Goal: Task Accomplishment & Management: Use online tool/utility

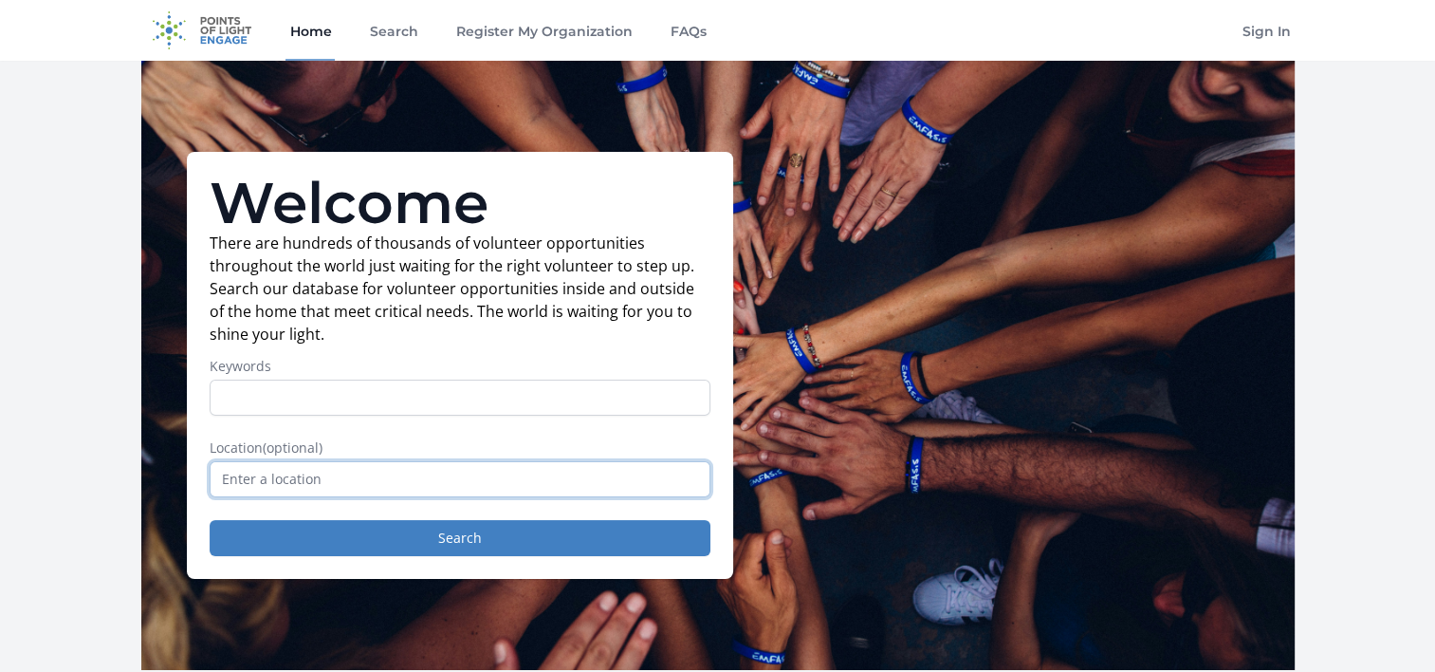
click at [355, 483] on input "text" at bounding box center [460, 479] width 501 height 36
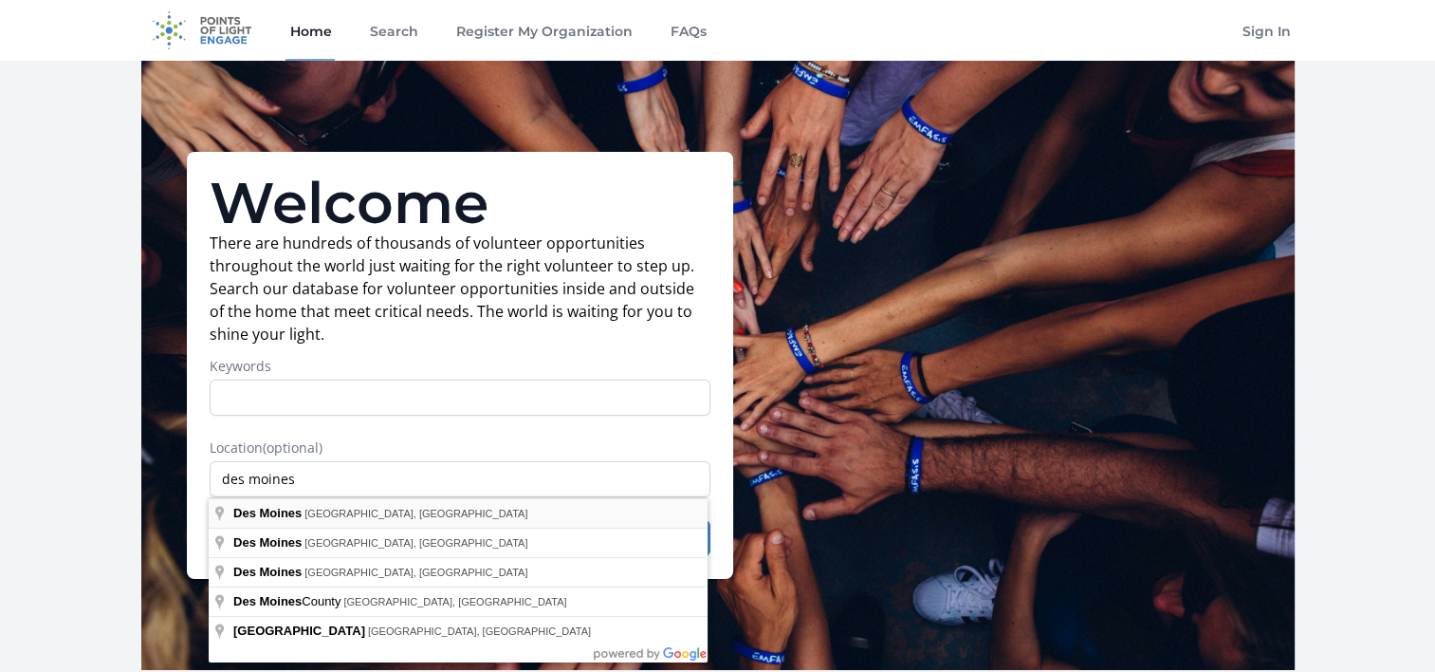
type input "[GEOGRAPHIC_DATA], [GEOGRAPHIC_DATA], [GEOGRAPHIC_DATA]"
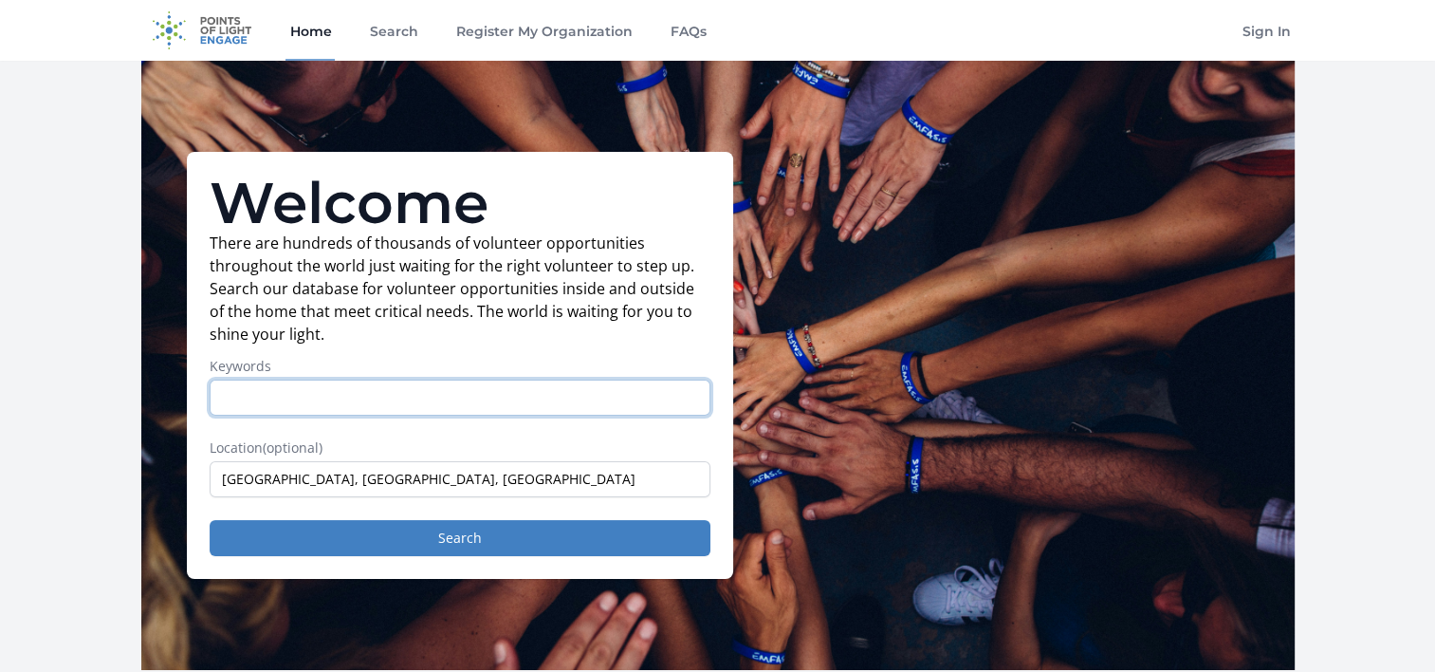
click at [381, 401] on input "Keywords" at bounding box center [460, 397] width 501 height 36
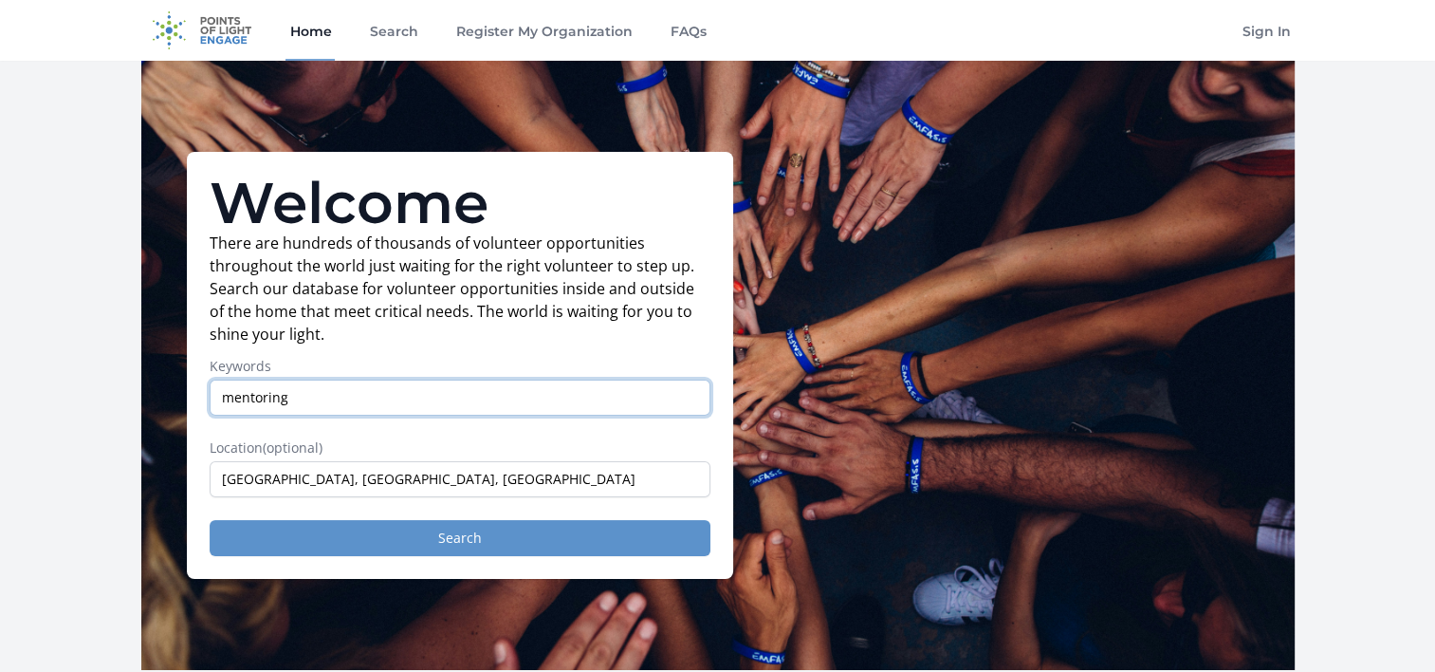
type input "mentoring"
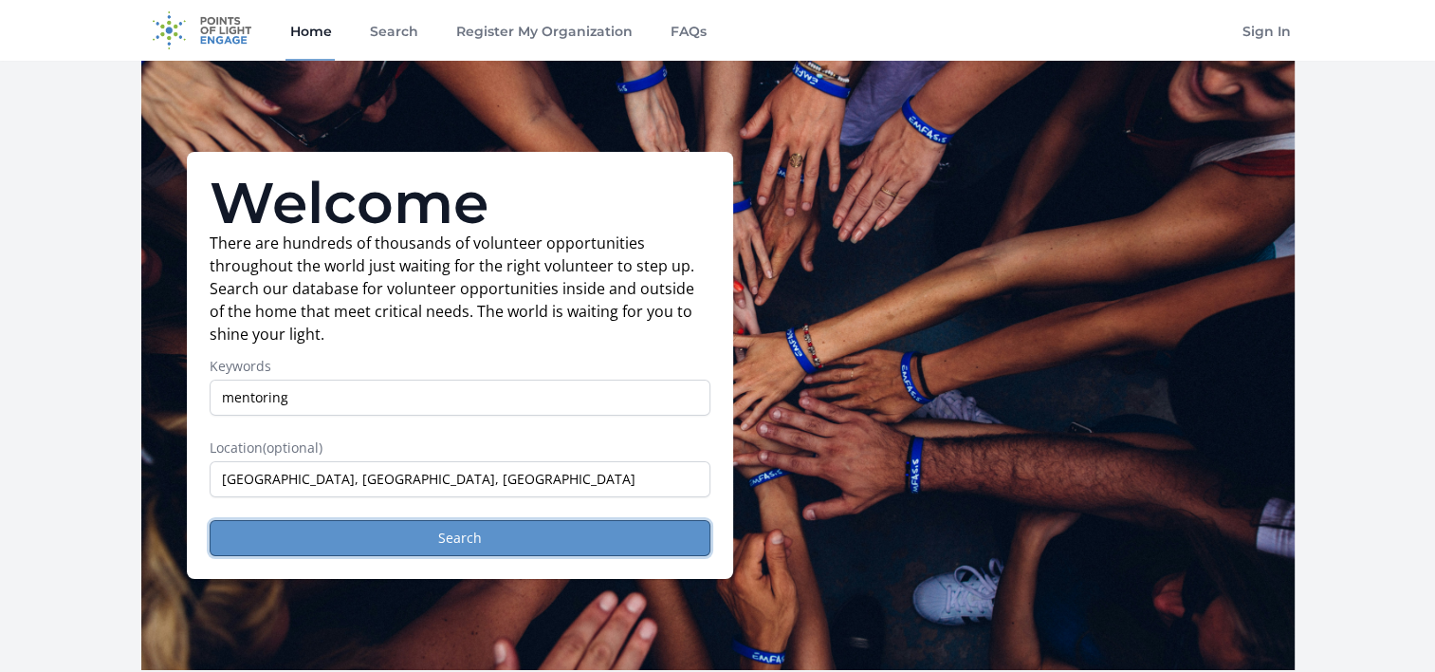
click at [412, 543] on button "Search" at bounding box center [460, 538] width 501 height 36
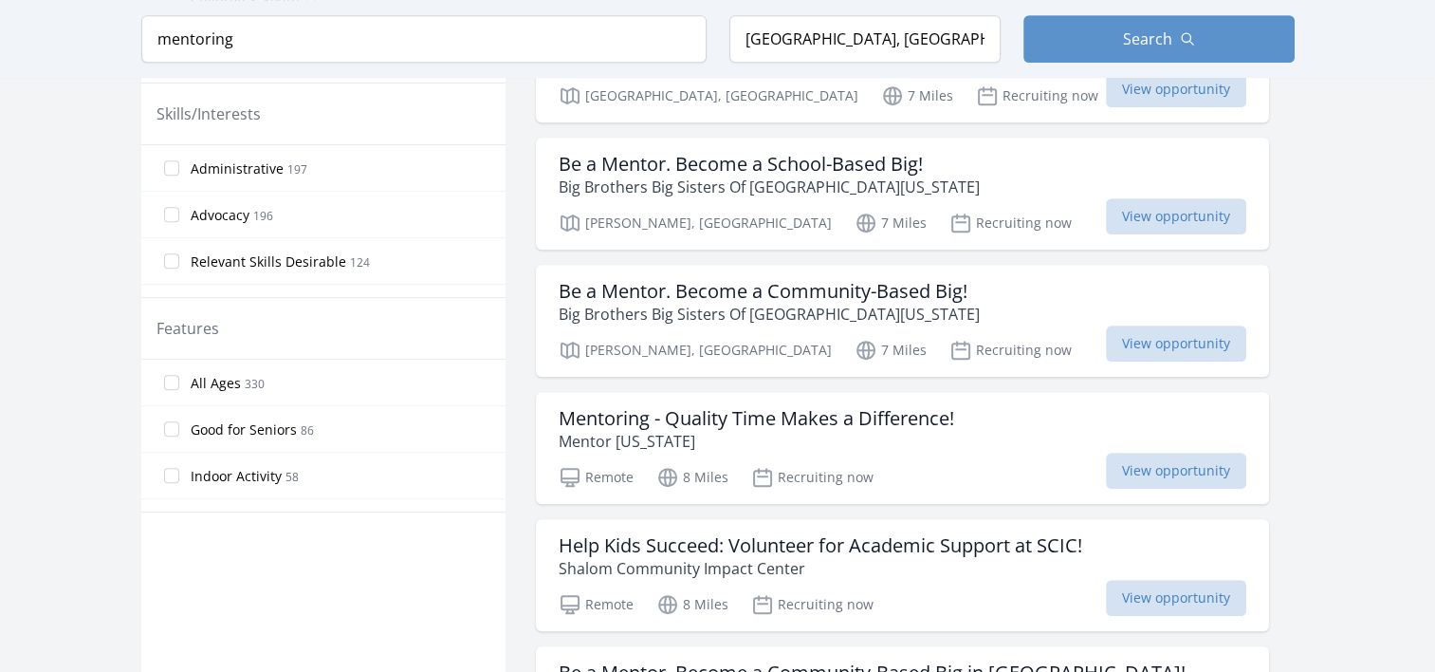
scroll to position [871, 0]
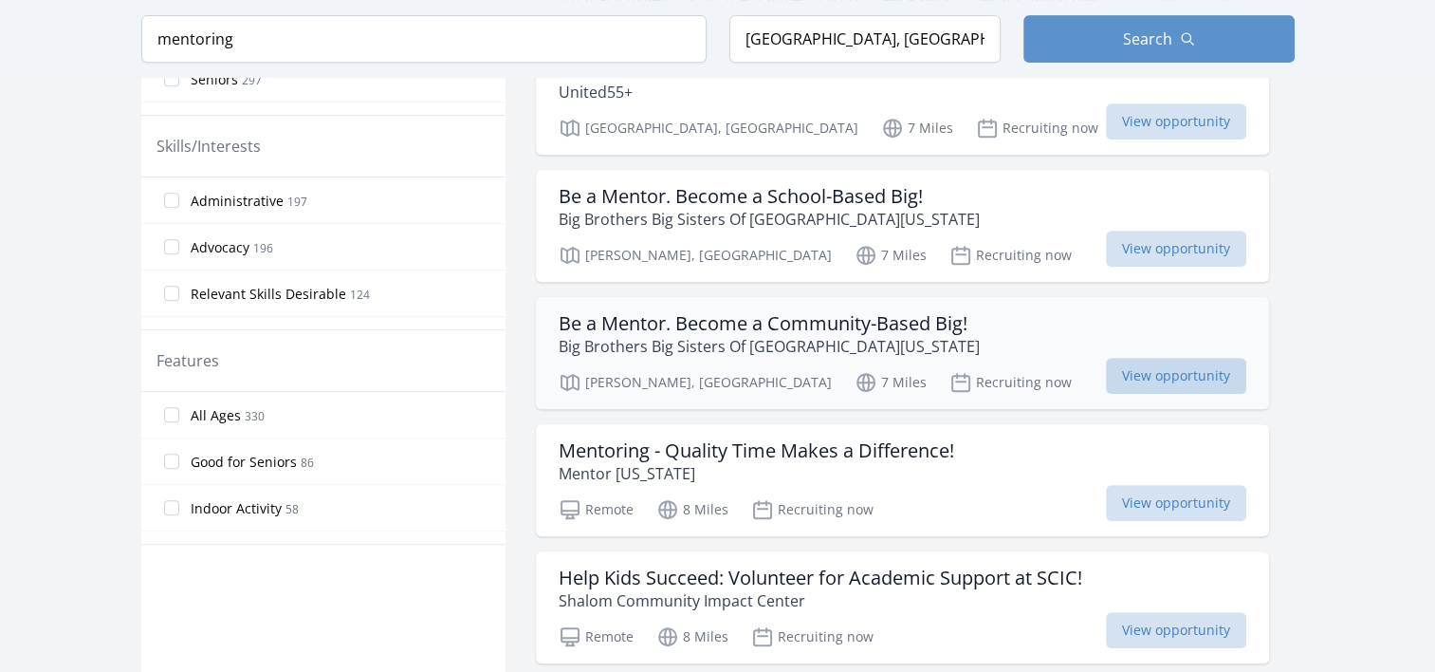
click at [1139, 358] on span "View opportunity" at bounding box center [1176, 376] width 140 height 36
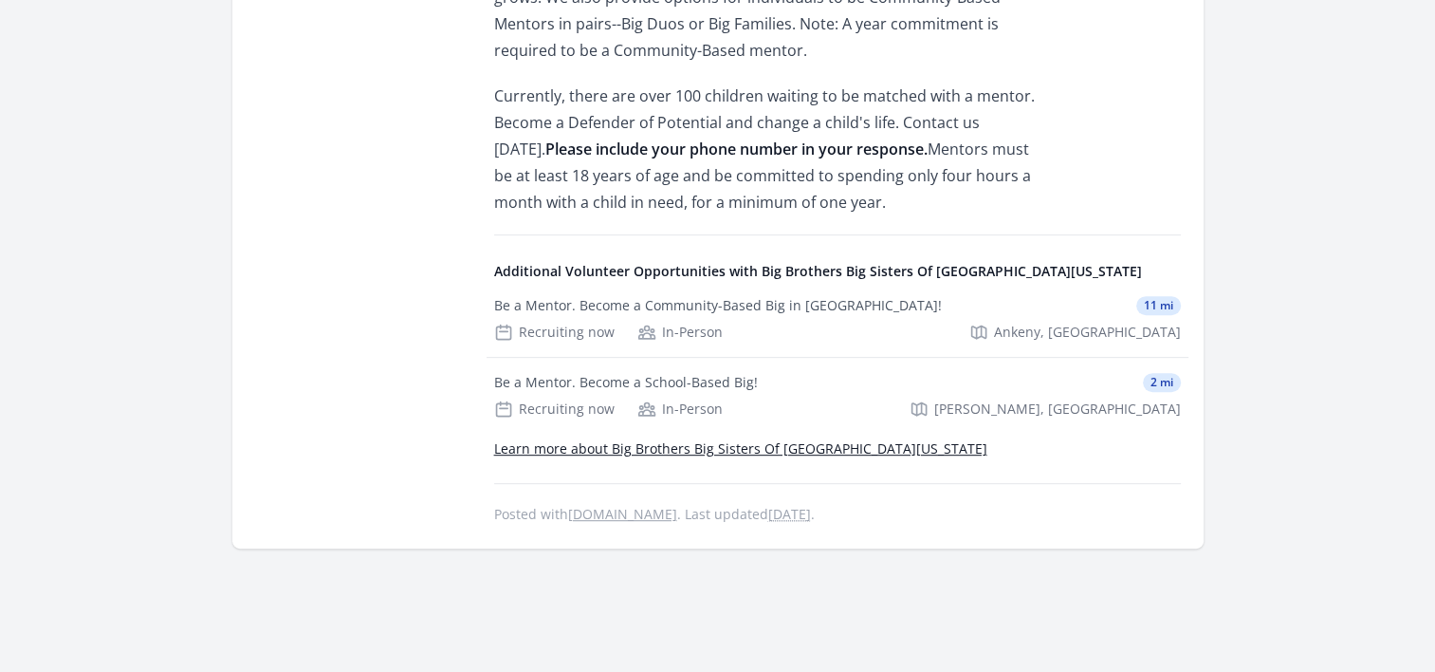
scroll to position [910, 0]
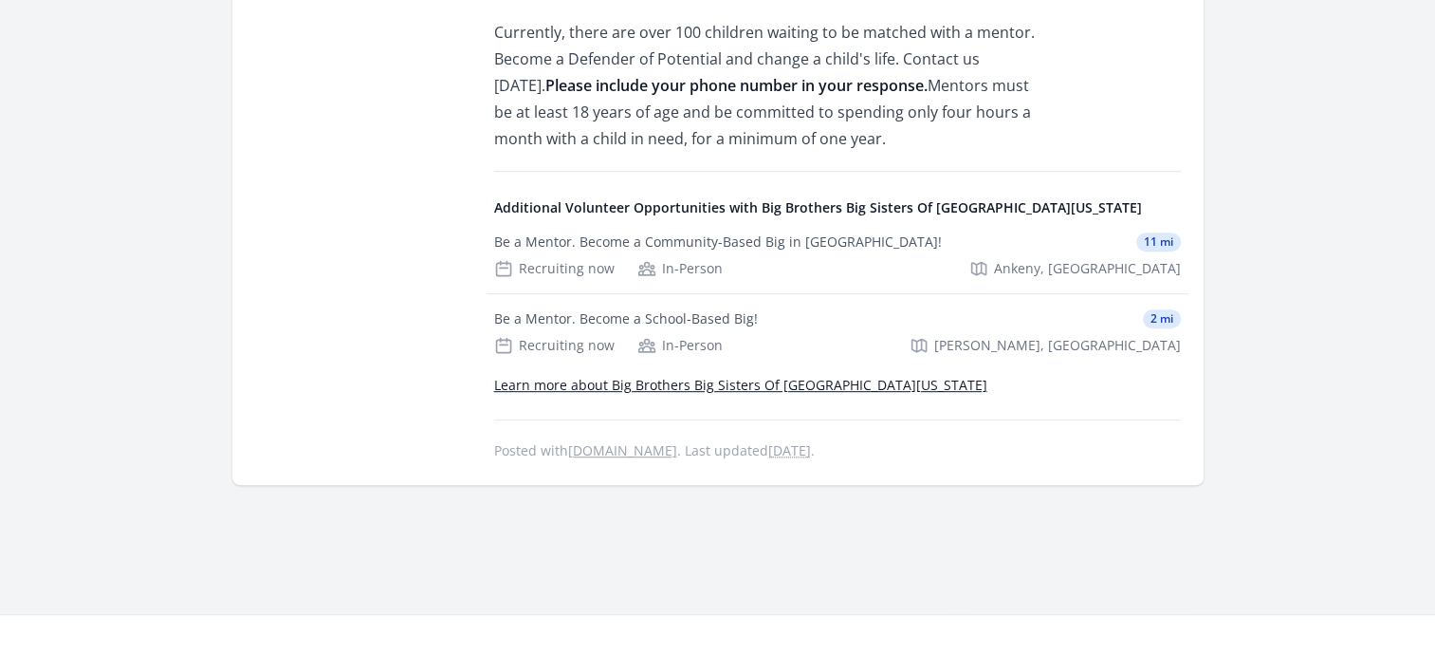
click at [677, 441] on link "[DOMAIN_NAME]" at bounding box center [622, 450] width 109 height 18
